Goal: Information Seeking & Learning: Learn about a topic

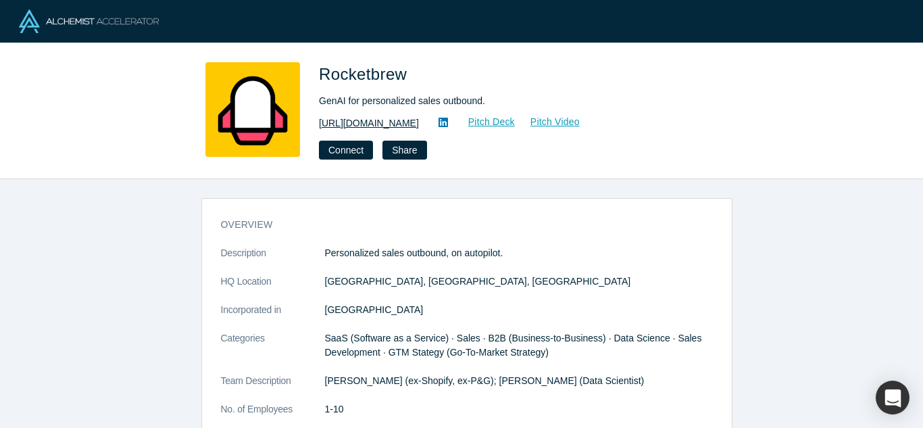
click at [419, 122] on link "https://www.therocketbrew.com/" at bounding box center [369, 123] width 100 height 14
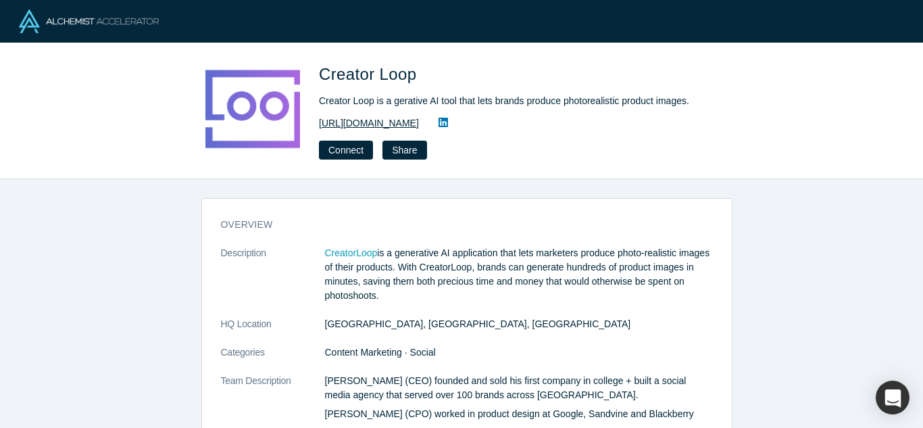
click at [415, 120] on link "https://www.creatorloop.io/" at bounding box center [369, 123] width 100 height 14
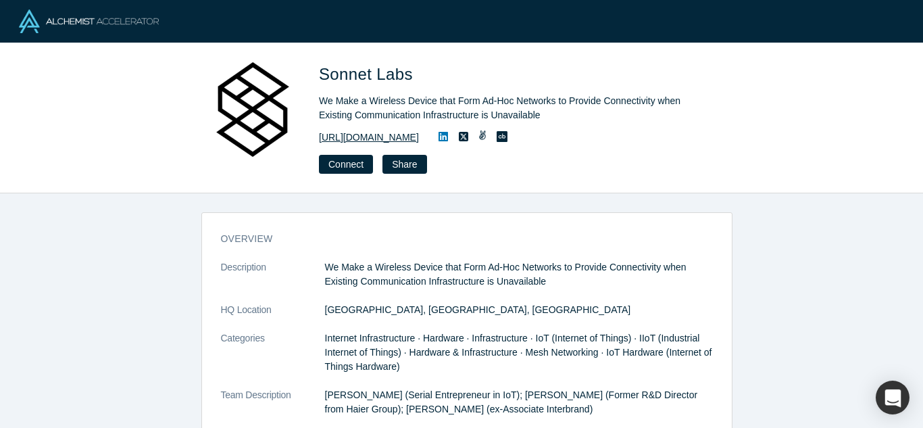
click at [414, 135] on link "https://www.sonnetlabs.com" at bounding box center [369, 137] width 100 height 14
click at [419, 137] on link "https://www.sonnetlabs.com" at bounding box center [369, 137] width 100 height 14
